Goal: Check status

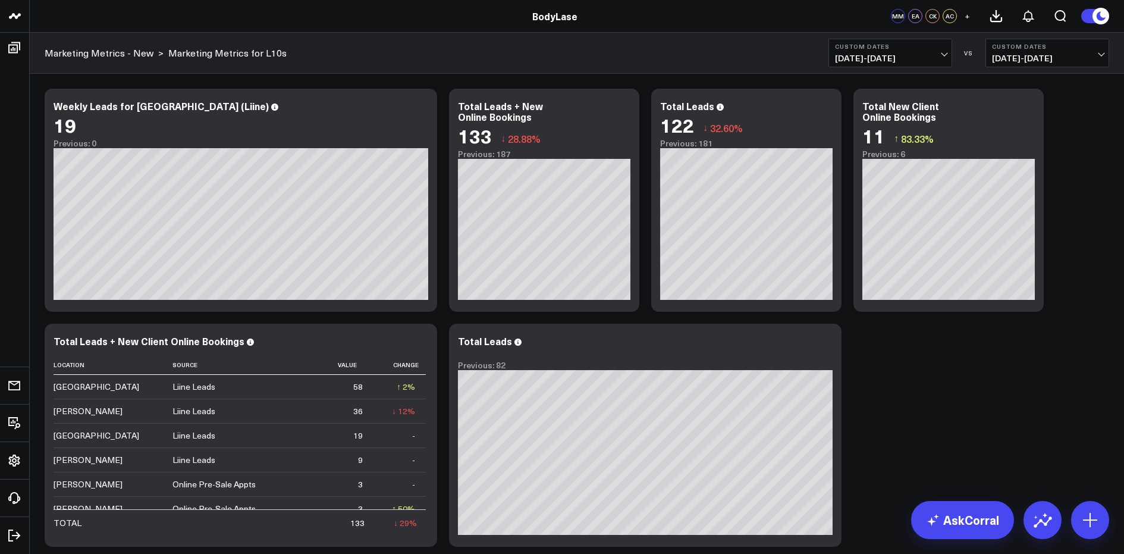
click at [917, 61] on span "[DATE] - [DATE]" at bounding box center [890, 59] width 111 height 10
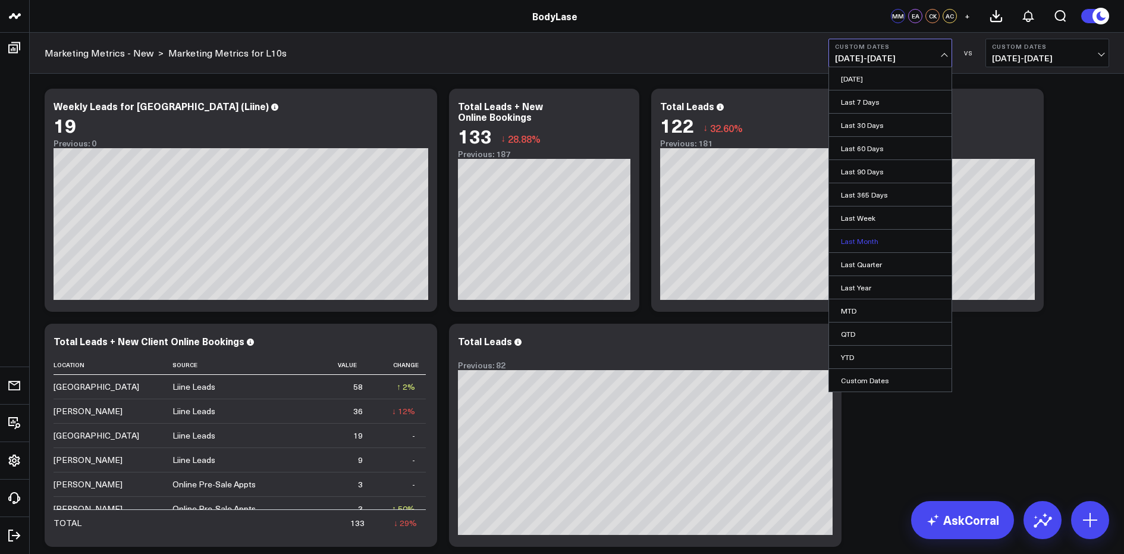
click at [886, 240] on link "Last Month" at bounding box center [890, 241] width 123 height 23
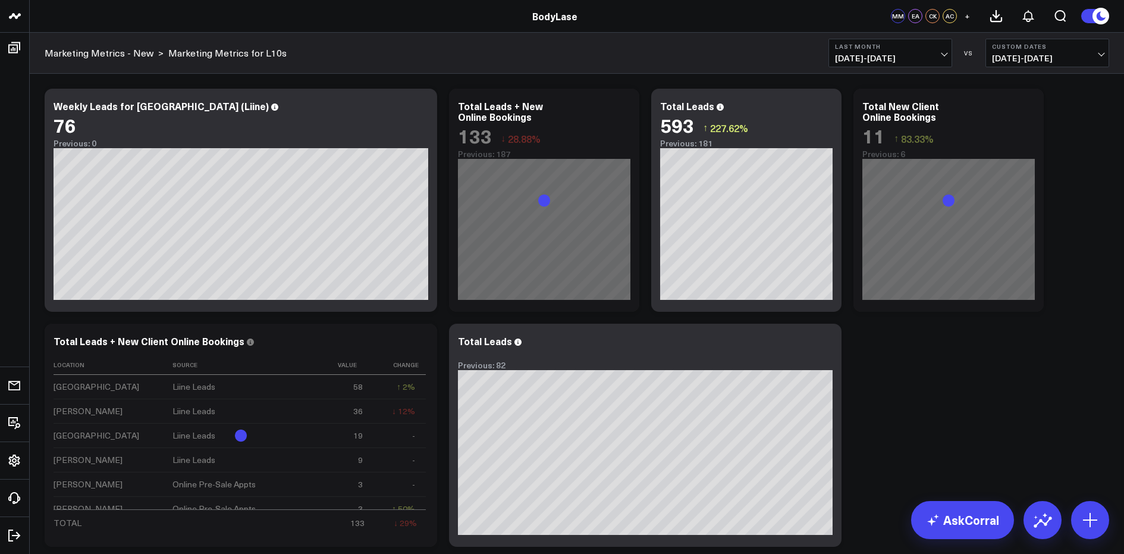
click at [1059, 58] on span "[DATE] - [DATE]" at bounding box center [1047, 59] width 111 height 10
click at [1022, 125] on link "YoY" at bounding box center [1047, 125] width 123 height 23
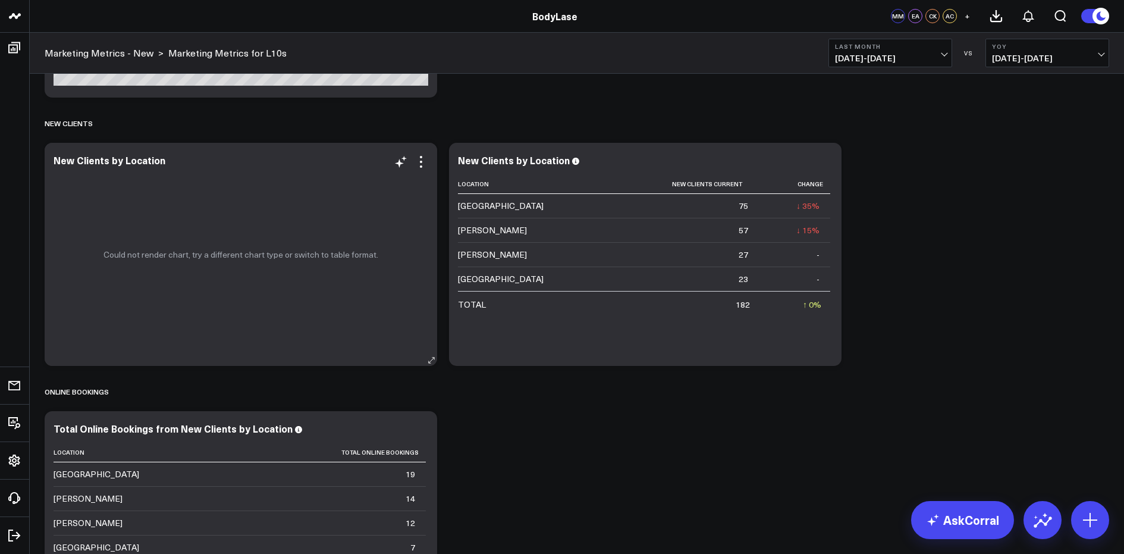
scroll to position [1057, 0]
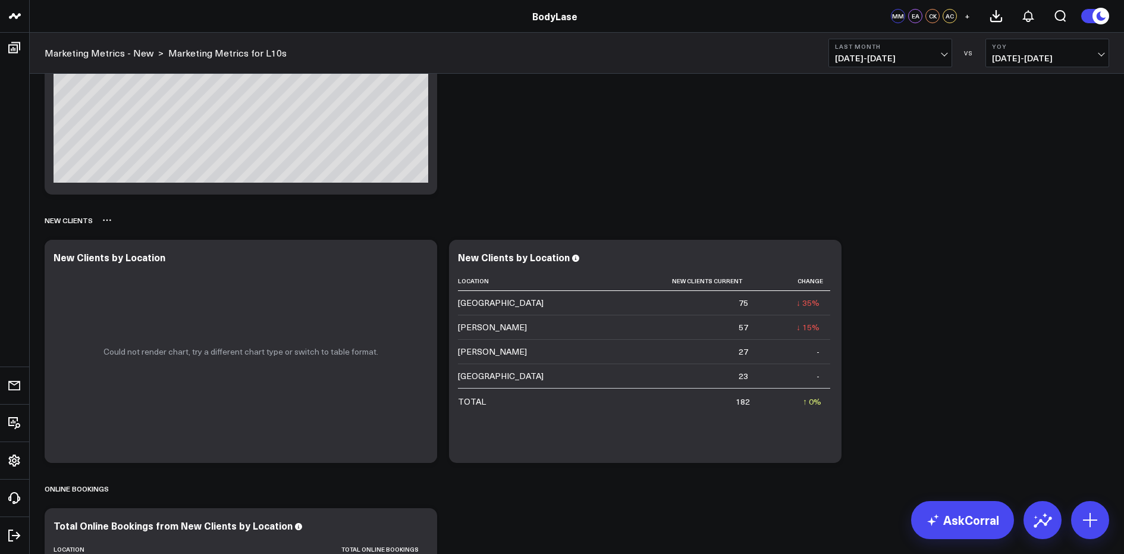
click at [554, 226] on div "New Clients" at bounding box center [577, 219] width 1065 height 27
